Goal: Go to known website: Access a specific website the user already knows

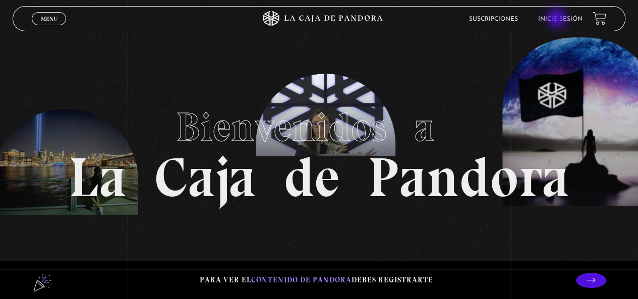
click at [558, 19] on link "Inicie sesión" at bounding box center [560, 19] width 44 height 6
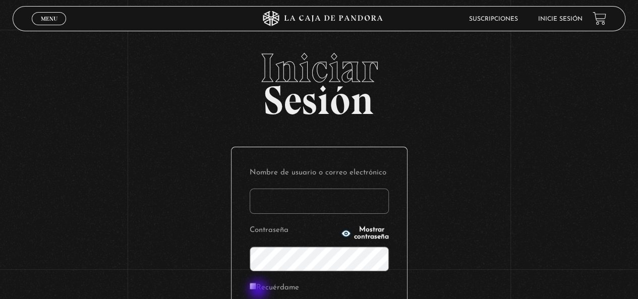
type input "kleiton01@hotmail.com"
click at [259, 290] on label "Recuérdame" at bounding box center [274, 288] width 49 height 16
click at [256, 289] on input "Recuérdame" at bounding box center [253, 286] width 7 height 7
checkbox input "true"
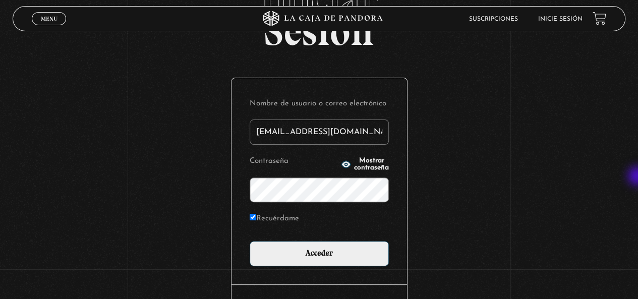
scroll to position [70, 0]
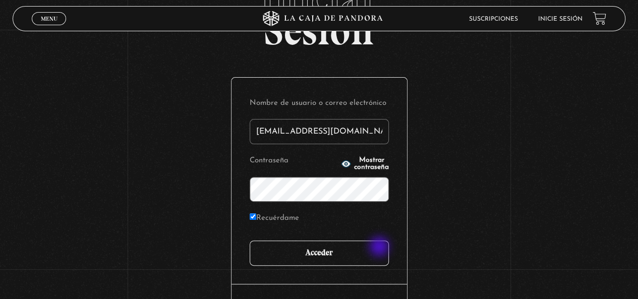
click at [380, 248] on input "Acceder" at bounding box center [319, 253] width 139 height 25
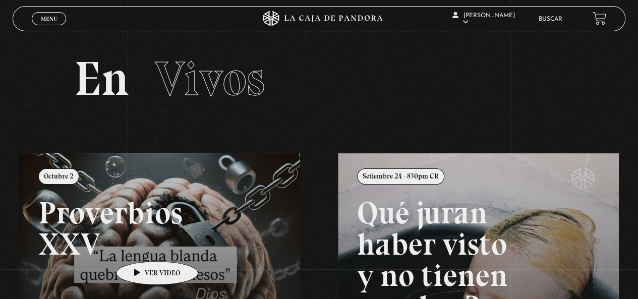
click at [141, 246] on link at bounding box center [338, 302] width 638 height 299
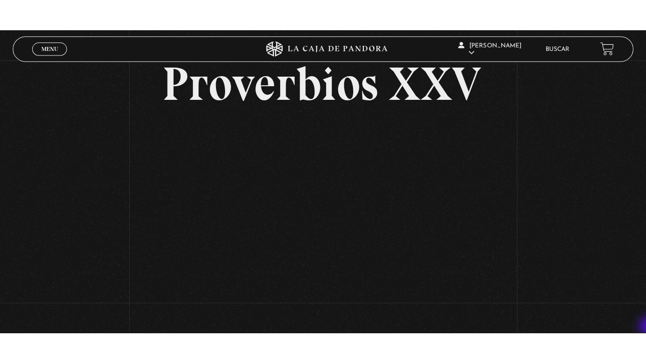
scroll to position [61, 0]
